Goal: Task Accomplishment & Management: Complete application form

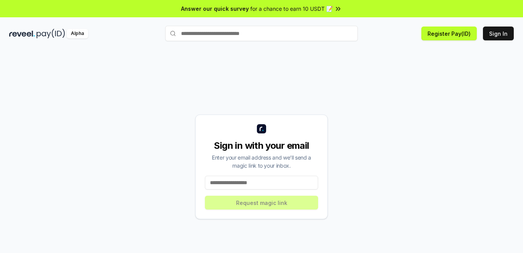
click at [252, 182] on input at bounding box center [261, 183] width 113 height 14
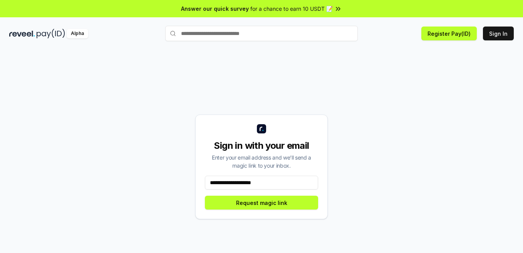
type input "**********"
click at [268, 207] on button "Request magic link" at bounding box center [261, 203] width 113 height 14
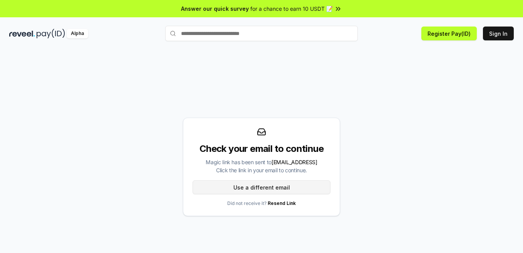
click at [265, 187] on button "Use a different email" at bounding box center [261, 188] width 138 height 14
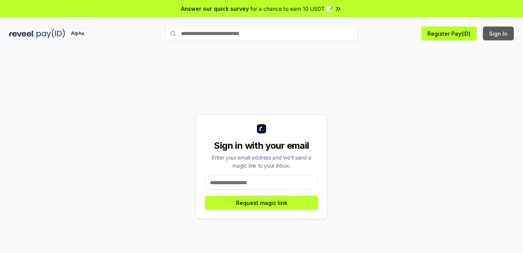
click at [510, 33] on button "Sign In" at bounding box center [498, 34] width 31 height 14
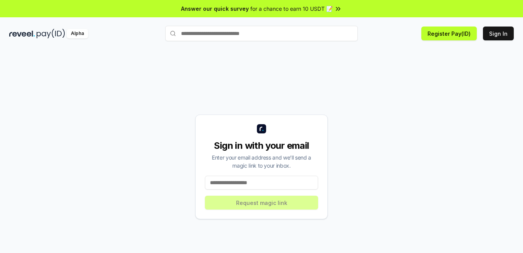
click at [239, 182] on input at bounding box center [261, 183] width 113 height 14
type input "**********"
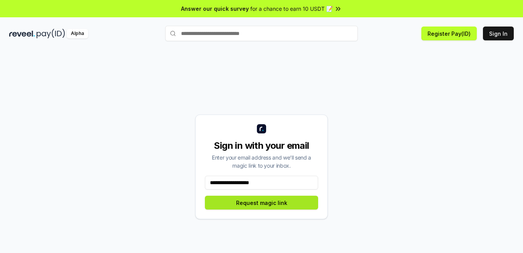
click at [266, 202] on button "Request magic link" at bounding box center [261, 203] width 113 height 14
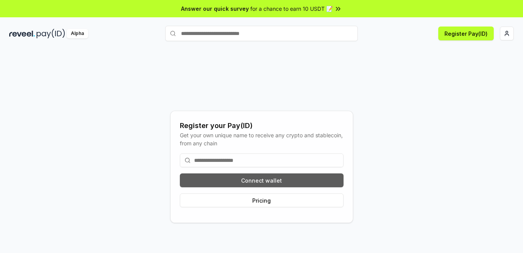
click at [268, 181] on button "Connect wallet" at bounding box center [262, 181] width 164 height 14
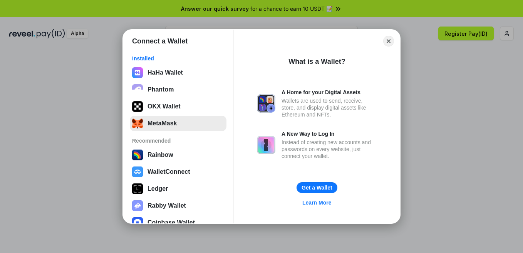
click at [166, 120] on button "MetaMask" at bounding box center [178, 123] width 97 height 15
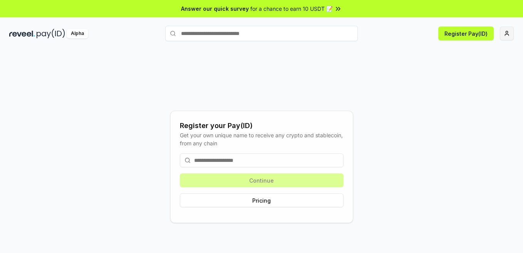
click at [509, 38] on html "Answer our quick survey for a chance to earn 10 USDT 📝 Alpha Register Pay(ID) R…" at bounding box center [261, 126] width 523 height 253
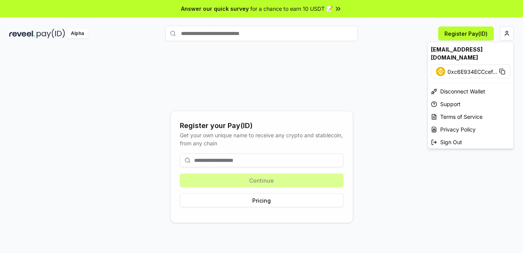
click at [333, 97] on html "Answer our quick survey for a chance to earn 10 USDT 📝 Alpha Register Pay(ID) R…" at bounding box center [261, 126] width 523 height 253
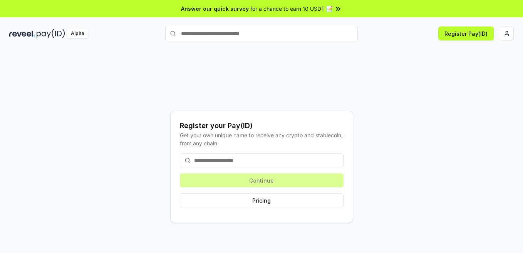
click at [134, 198] on div "Register your Pay(ID) Get your own unique name to receive any crypto and stable…" at bounding box center [261, 167] width 504 height 216
click at [276, 33] on input "text" at bounding box center [261, 33] width 192 height 15
click at [231, 161] on input at bounding box center [262, 161] width 164 height 14
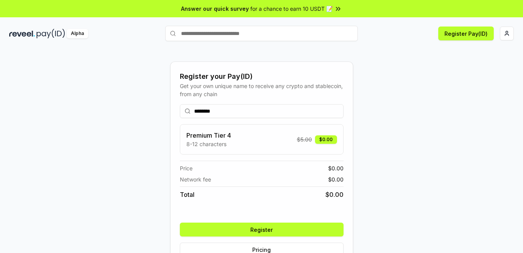
type input "********"
click at [299, 227] on button "Register" at bounding box center [262, 230] width 164 height 14
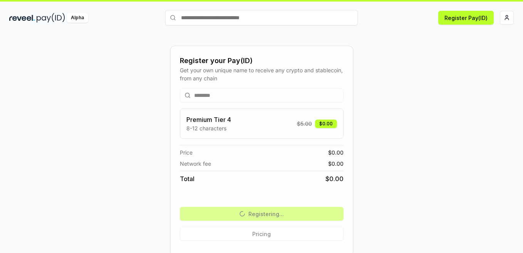
scroll to position [22, 0]
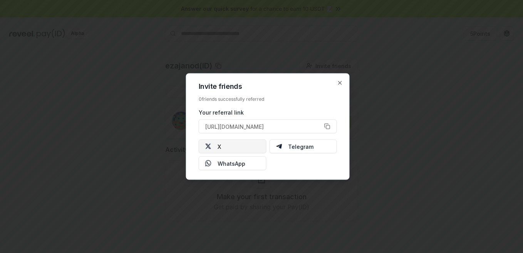
click at [251, 146] on button "X" at bounding box center [233, 147] width 68 height 14
click at [327, 127] on button "https://reveel.id/refer/ezajanod" at bounding box center [268, 127] width 138 height 14
click at [339, 80] on icon "button" at bounding box center [340, 83] width 6 height 6
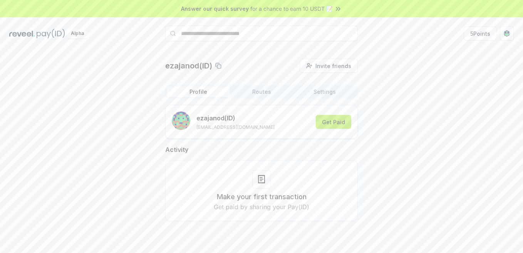
click at [330, 119] on button "Get Paid" at bounding box center [333, 122] width 35 height 14
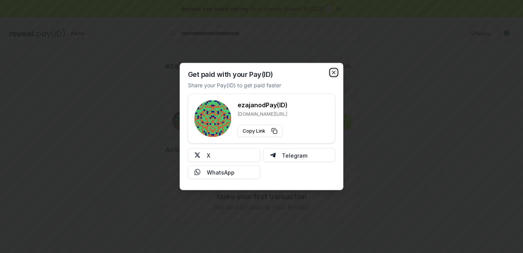
click at [332, 72] on icon "button" at bounding box center [334, 73] width 6 height 6
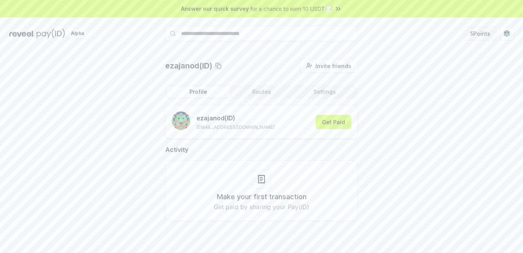
click at [483, 35] on button "5 Points" at bounding box center [480, 34] width 33 height 14
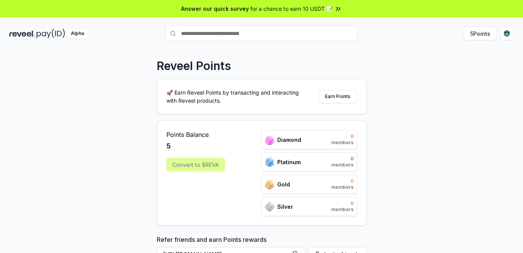
click at [137, 210] on div "Reveel Points 🚀 Earn Reveel Points by transacting and interacting with Reveel p…" at bounding box center [261, 160] width 523 height 232
click at [137, 203] on div "Reveel Points 🚀 Earn Reveel Points by transacting and interacting with Reveel p…" at bounding box center [261, 160] width 523 height 232
click at [339, 99] on button "Earn Points" at bounding box center [337, 97] width 38 height 14
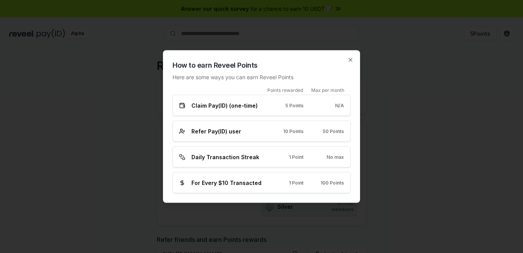
click at [304, 107] on div "Claim Pay(ID) (one-time) 5 Points N/A" at bounding box center [261, 106] width 165 height 8
click at [350, 62] on icon "button" at bounding box center [350, 60] width 6 height 6
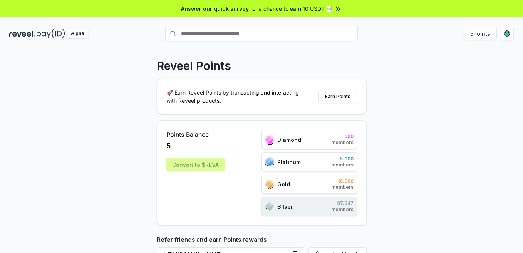
click at [79, 36] on div "Alpha" at bounding box center [78, 34] width 22 height 10
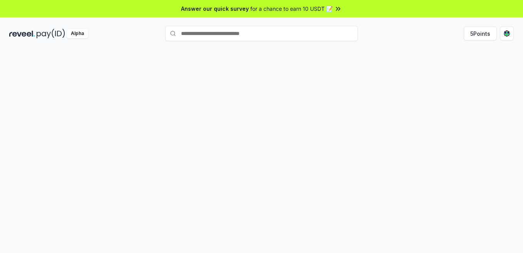
click at [79, 36] on div "Alpha" at bounding box center [78, 34] width 22 height 10
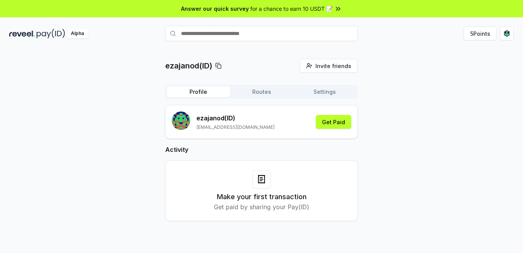
click at [149, 184] on div "ezajanod(ID) Invite friends Invite Profile Routes Settings ezajanod (ID) [EMAIL…" at bounding box center [261, 146] width 504 height 175
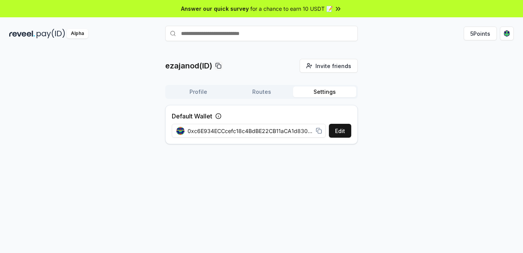
click at [330, 90] on button "Settings" at bounding box center [324, 92] width 63 height 11
click at [300, 9] on span "for a chance to earn 10 USDT 📝" at bounding box center [291, 9] width 82 height 8
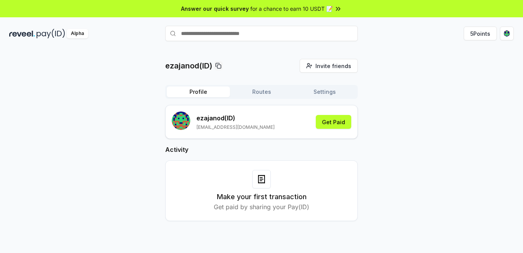
click at [259, 96] on button "Routes" at bounding box center [261, 92] width 63 height 11
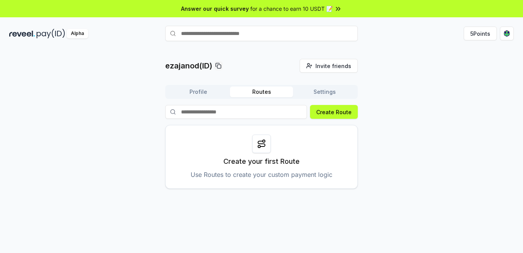
click at [261, 141] on icon at bounding box center [261, 143] width 7 height 5
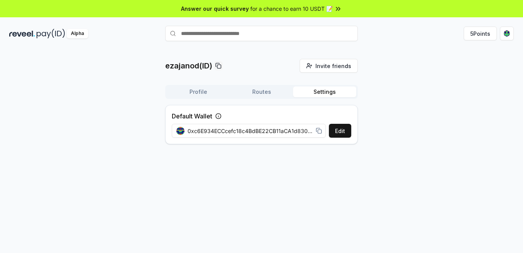
click at [328, 87] on button "Settings" at bounding box center [324, 92] width 63 height 11
click at [504, 33] on html "Answer our quick survey for a chance to earn 10 USDT 📝 Alpha 5 Points ezajanod(…" at bounding box center [261, 126] width 523 height 253
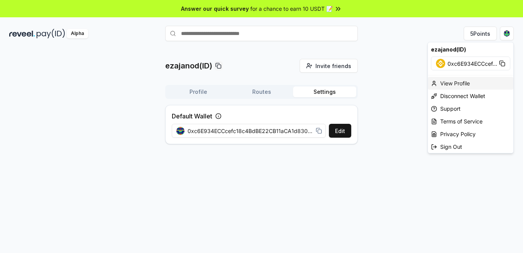
click at [454, 82] on div "View Profile" at bounding box center [470, 83] width 85 height 13
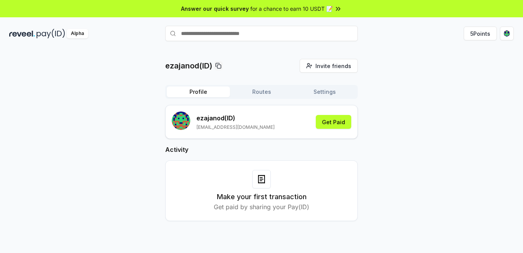
click at [183, 117] on rect "submit" at bounding box center [183, 117] width 2 height 2
click at [120, 168] on div "ezajanod(ID) Invite friends Invite Profile Routes Settings ezajanod (ID) ejajar…" at bounding box center [261, 146] width 504 height 175
click at [334, 69] on span "Invite friends" at bounding box center [333, 66] width 36 height 8
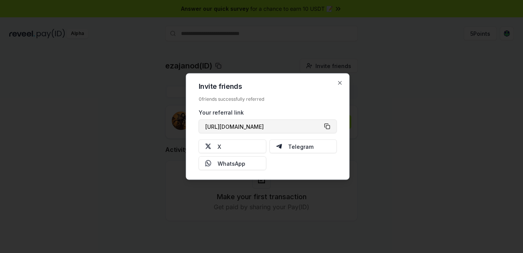
click at [327, 127] on button "https://reveel.id/refer/ezajanod" at bounding box center [268, 127] width 138 height 14
click at [343, 81] on icon "button" at bounding box center [340, 83] width 6 height 6
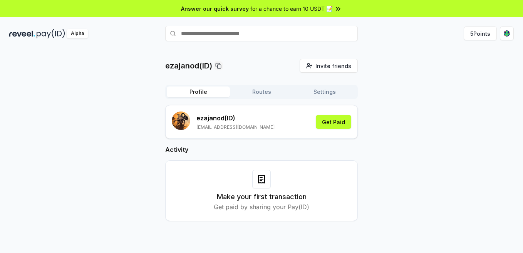
click at [201, 95] on button "Profile" at bounding box center [198, 92] width 63 height 11
click at [38, 35] on img at bounding box center [51, 34] width 28 height 10
click at [481, 31] on button "5 Points" at bounding box center [480, 34] width 33 height 14
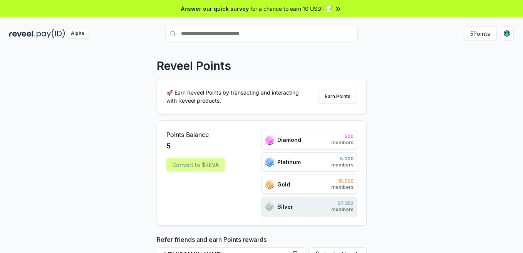
click at [398, 109] on div "Reveel Points 🚀 Earn Reveel Points by transacting and interacting with Reveel p…" at bounding box center [261, 160] width 523 height 232
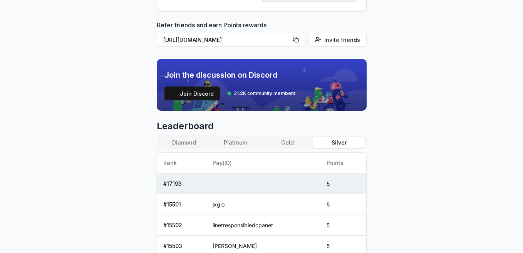
scroll to position [216, 0]
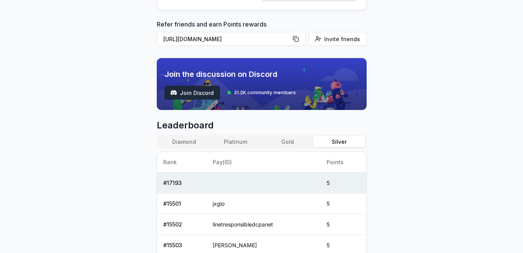
click at [191, 90] on span "Join Discord" at bounding box center [197, 93] width 34 height 8
click at [418, 135] on body "Answer our quick survey for a chance to earn 10 USDT 📝 Alpha 5 Points Reveel Po…" at bounding box center [261, 126] width 523 height 253
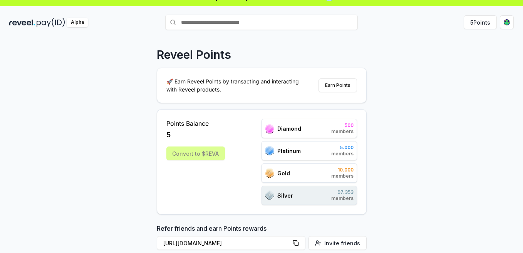
scroll to position [0, 0]
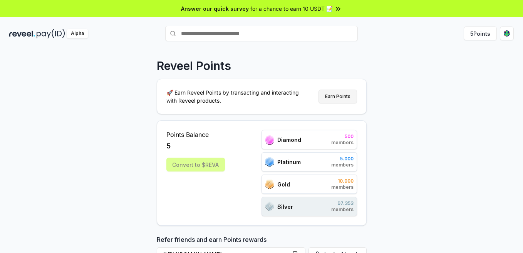
click at [335, 102] on button "Earn Points" at bounding box center [337, 97] width 38 height 14
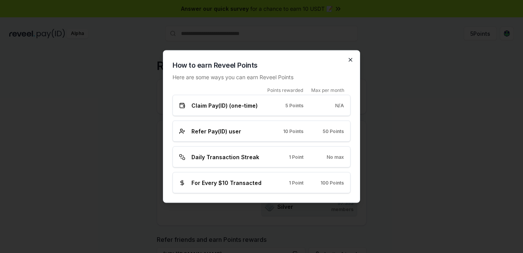
click at [350, 61] on icon "button" at bounding box center [350, 60] width 6 height 6
